Goal: Navigation & Orientation: Find specific page/section

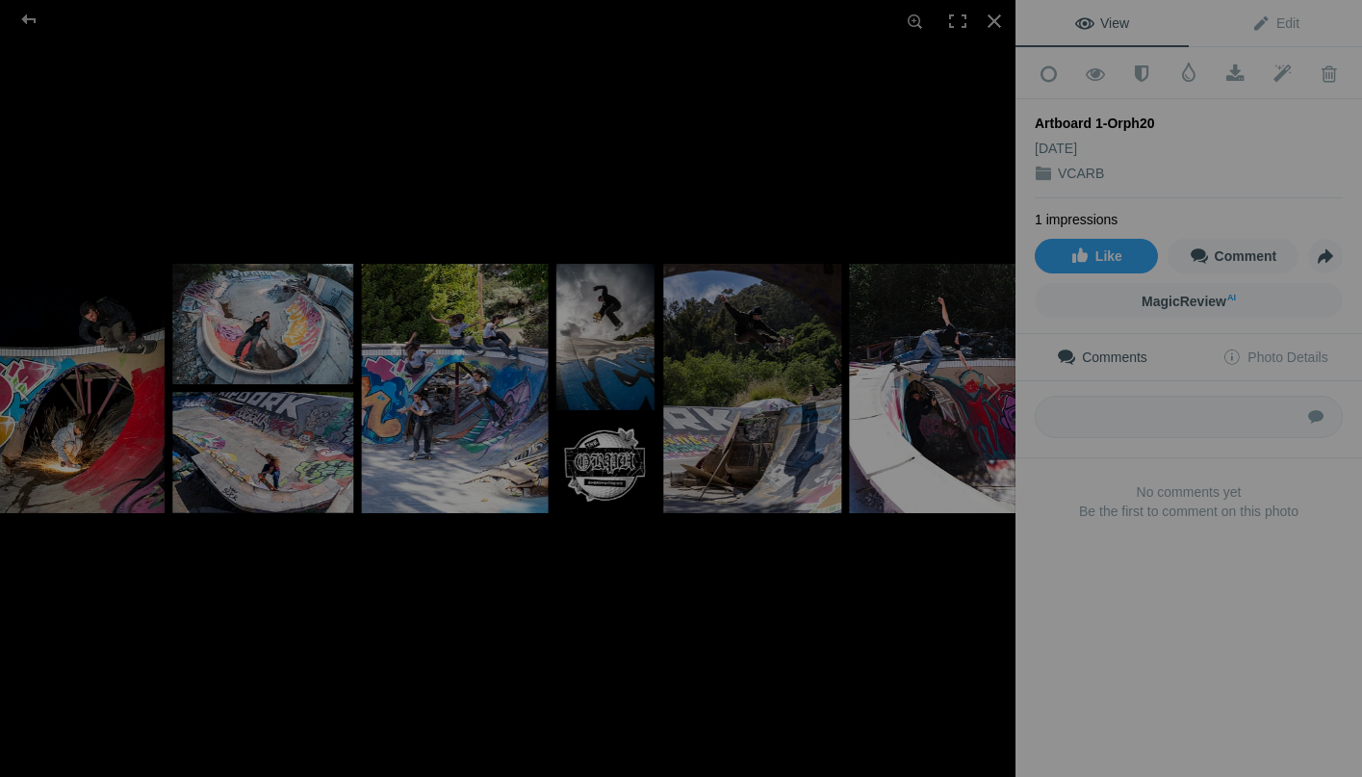
click at [32, 383] on button at bounding box center [72, 388] width 144 height 280
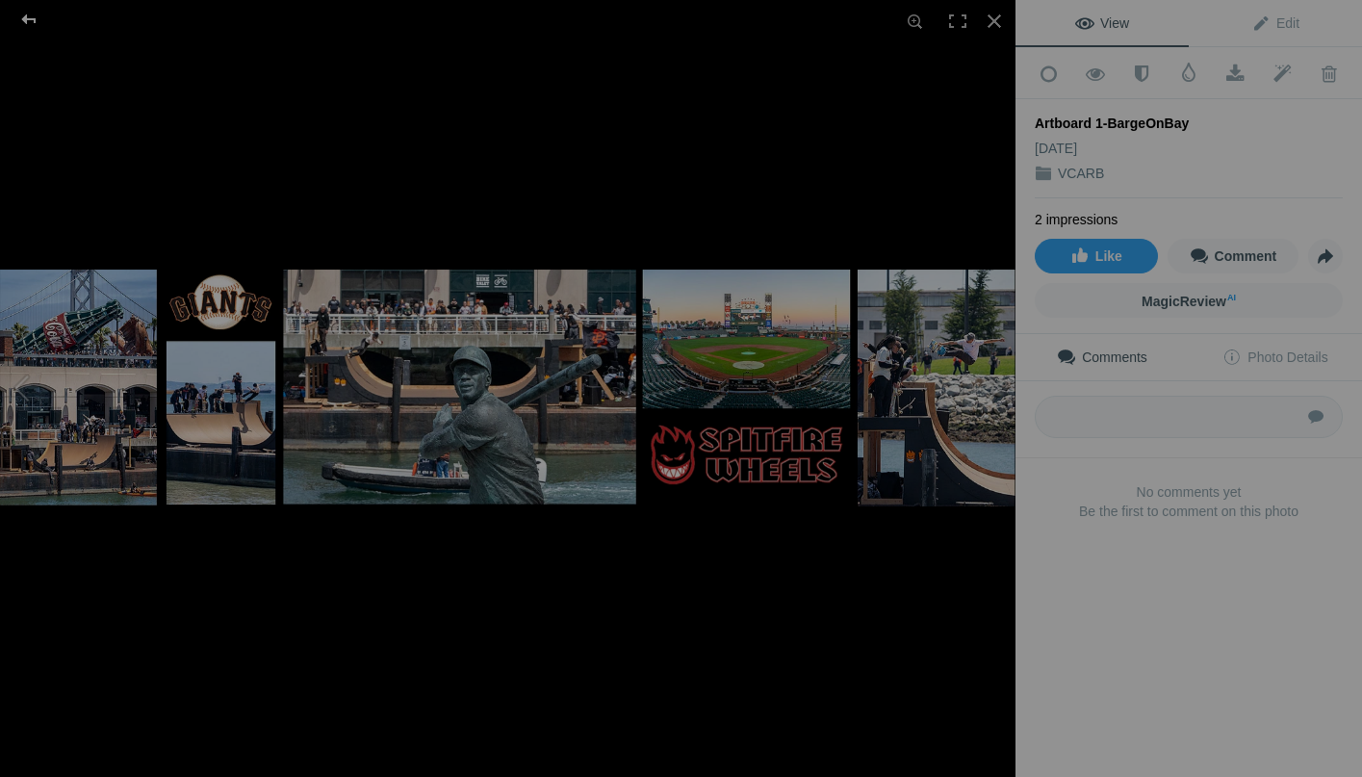
click at [29, 22] on div at bounding box center [28, 19] width 69 height 39
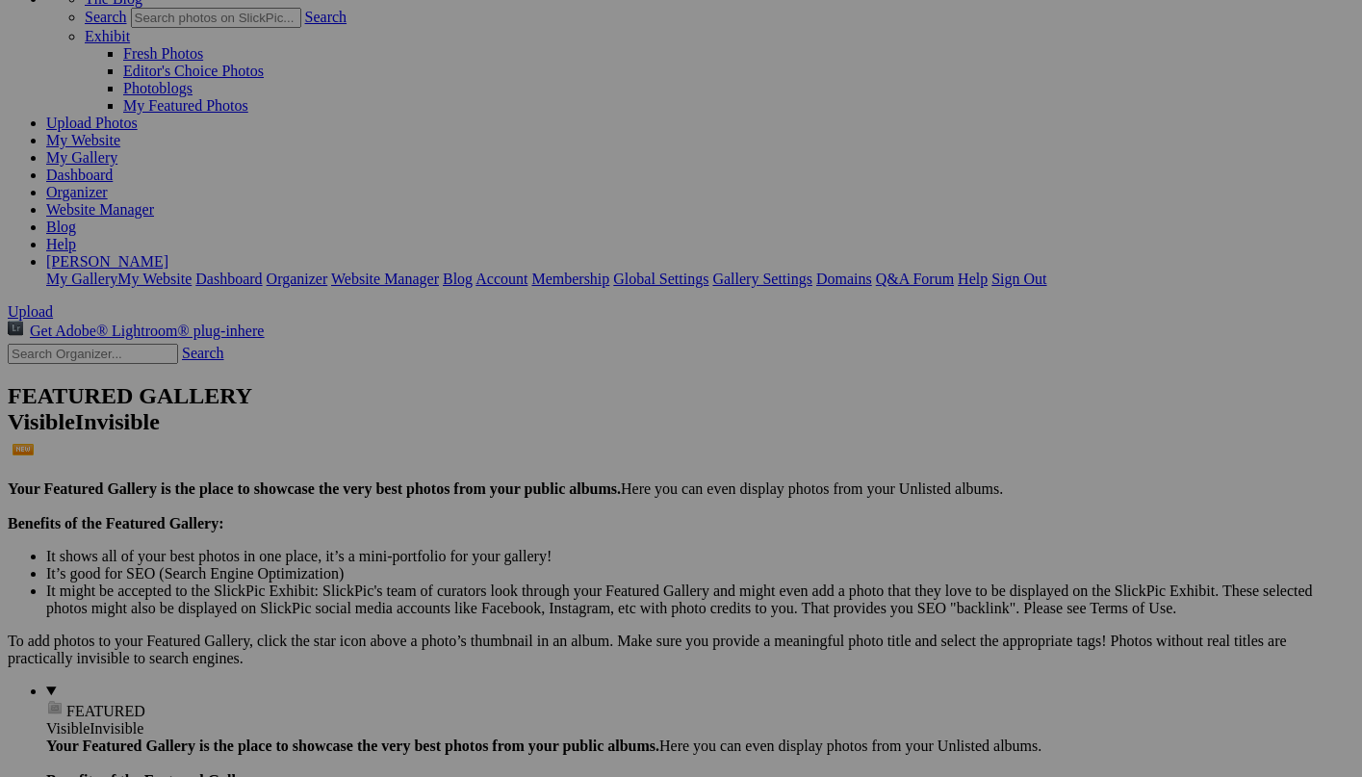
scroll to position [131, 0]
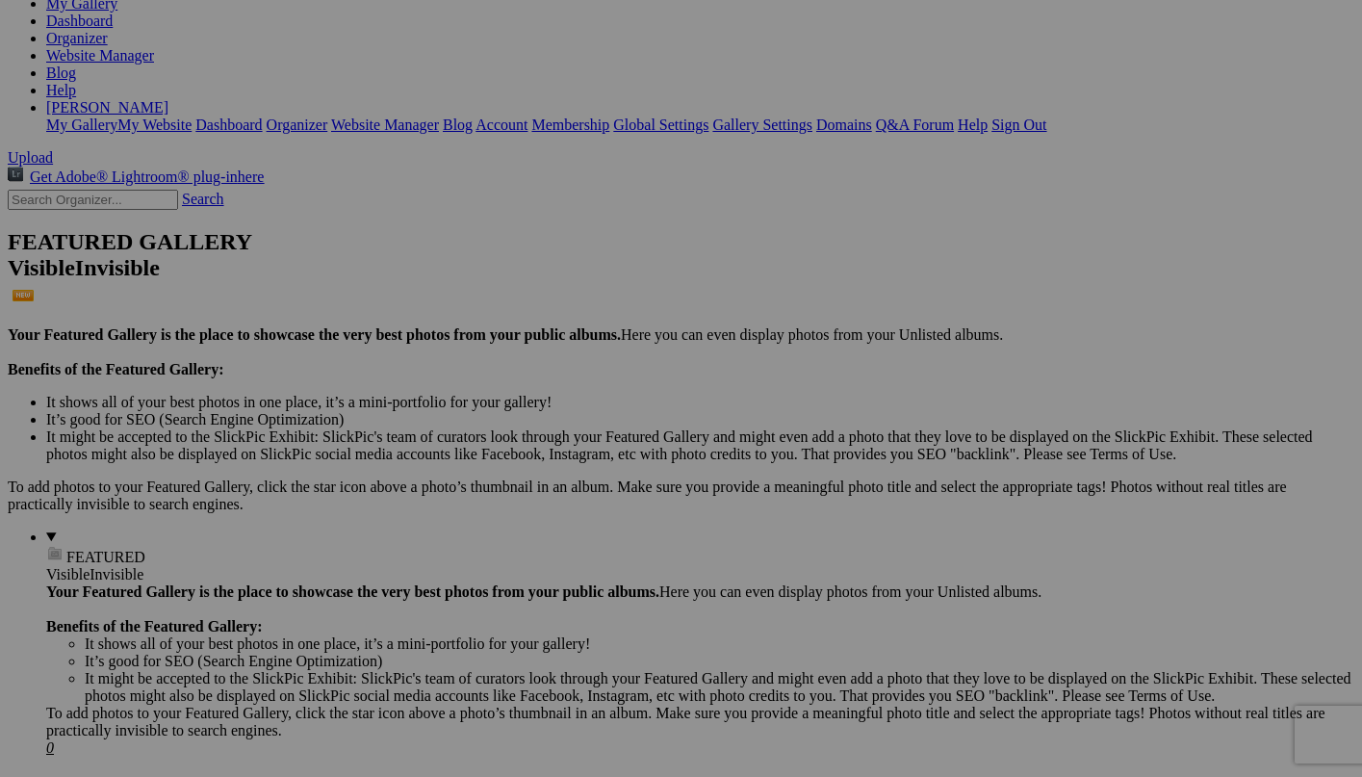
scroll to position [125, 0]
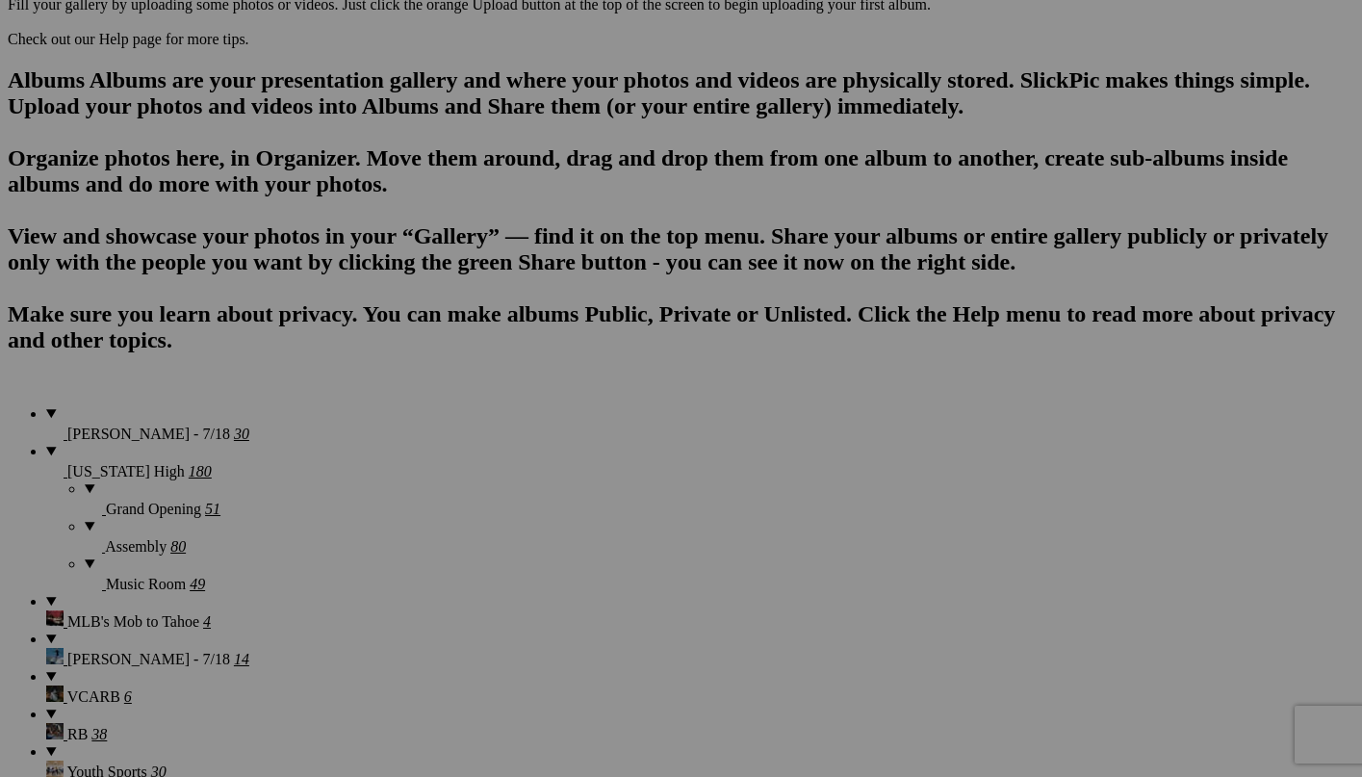
scroll to position [1160, 0]
